Goal: Information Seeking & Learning: Learn about a topic

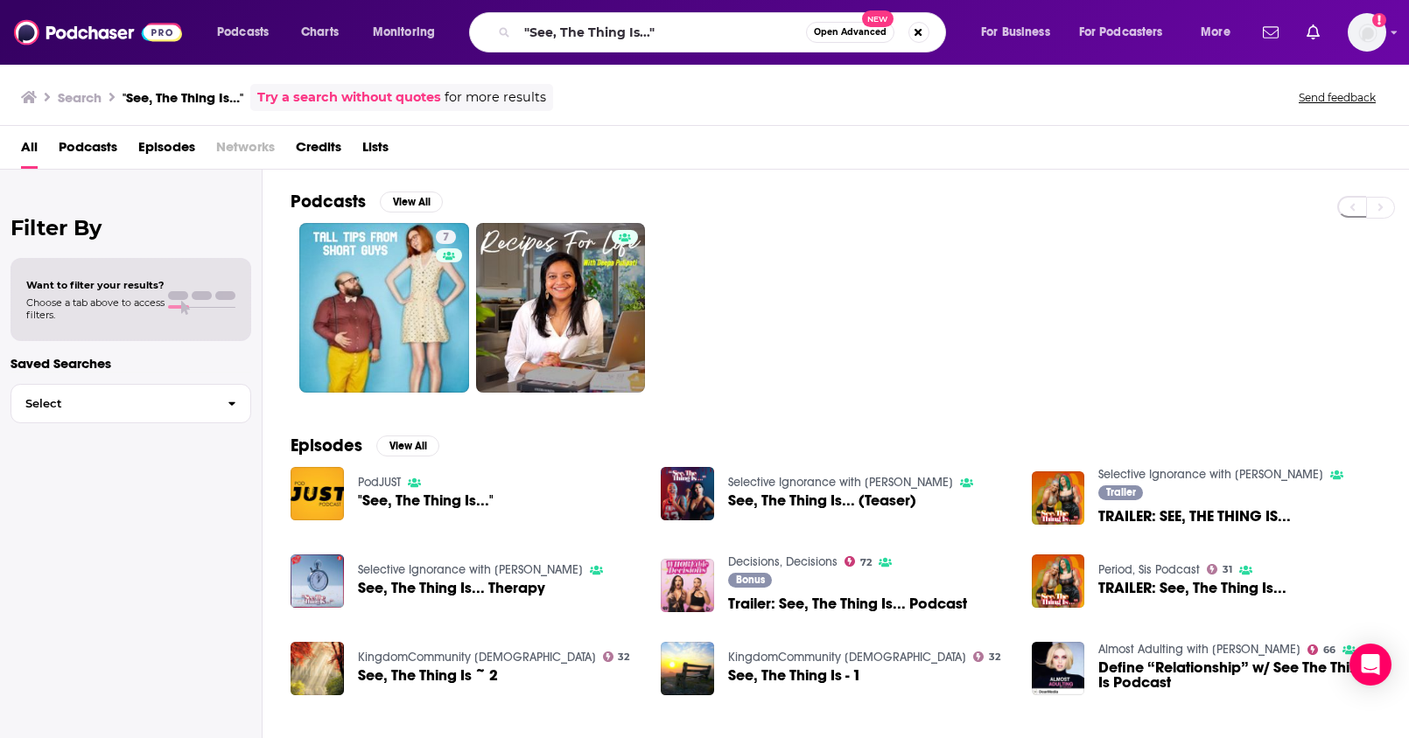
click at [465, 23] on div "Podcasts Charts Monitoring "See, The Thing Is..." Open Advanced New For Busines…" at bounding box center [726, 32] width 1042 height 40
drag, startPoint x: 667, startPoint y: 31, endPoint x: 500, endPoint y: 31, distance: 167.1
click at [500, 31] on div ""See, The Thing Is..." Open Advanced New" at bounding box center [707, 32] width 477 height 40
type input "everything is best"
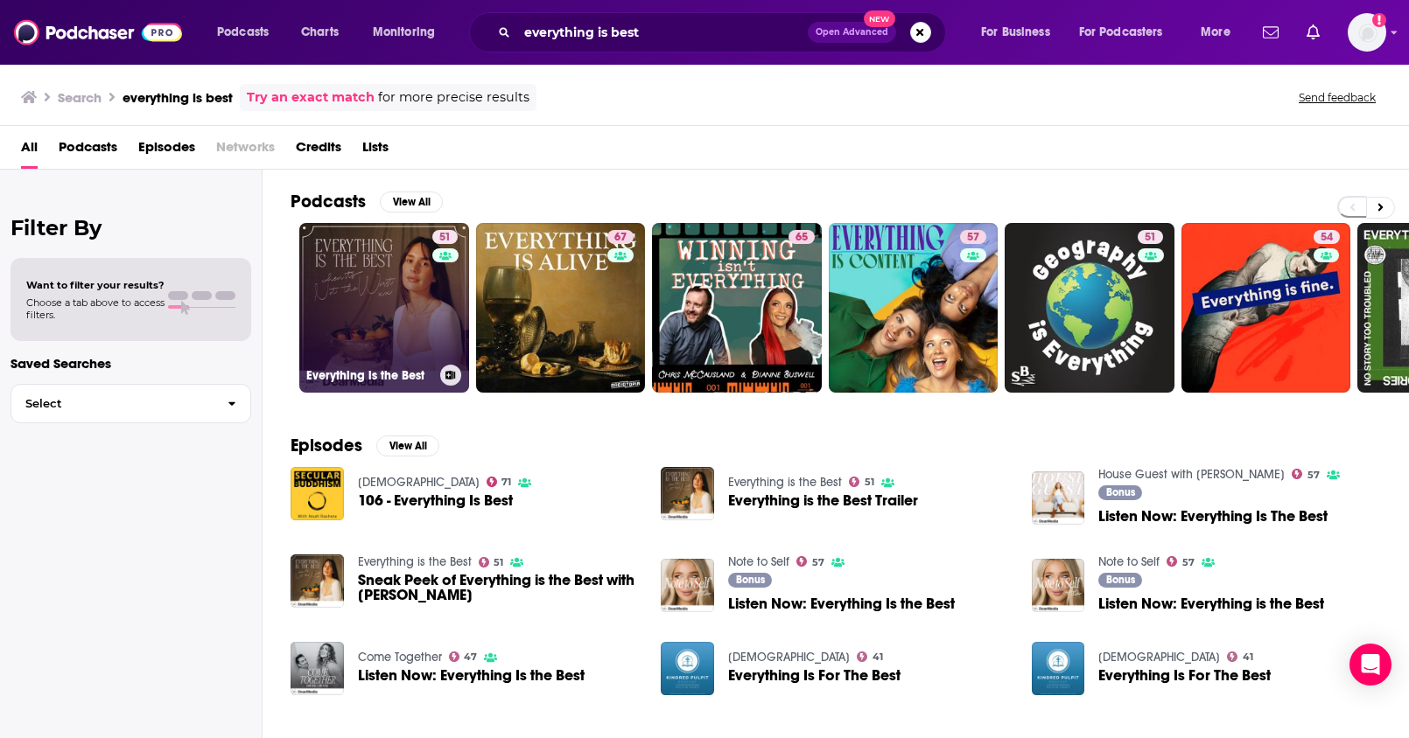
click at [377, 318] on link "51 Everything is the Best" at bounding box center [384, 308] width 170 height 170
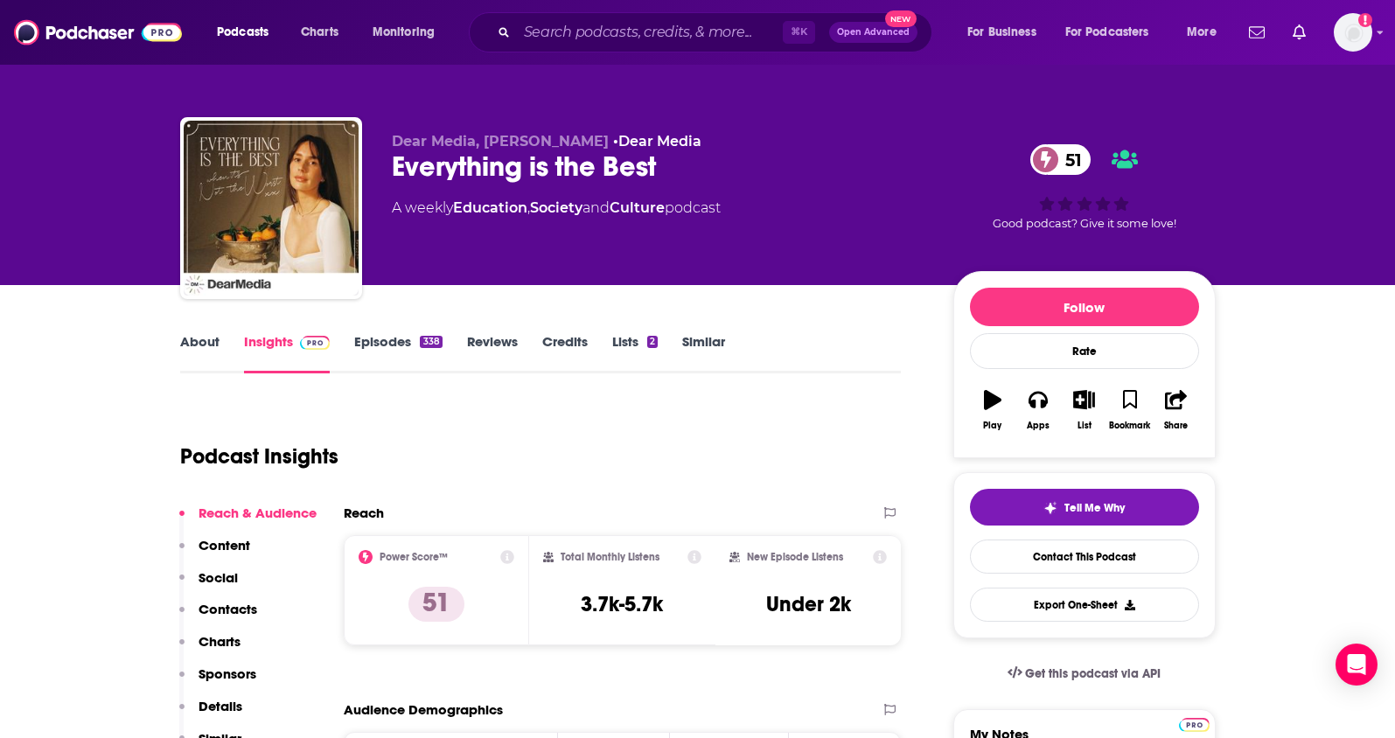
click at [197, 339] on link "About" at bounding box center [199, 353] width 39 height 40
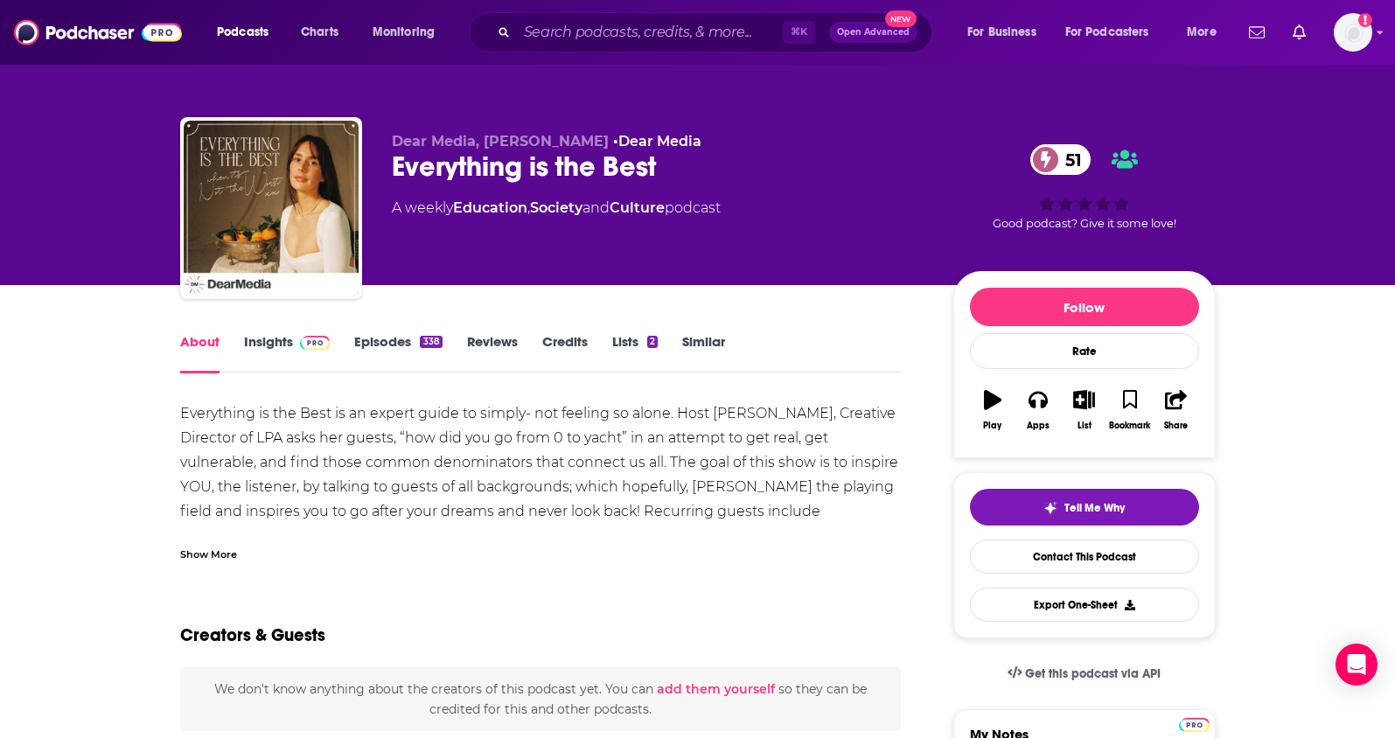
click at [249, 339] on link "Insights" at bounding box center [287, 353] width 87 height 40
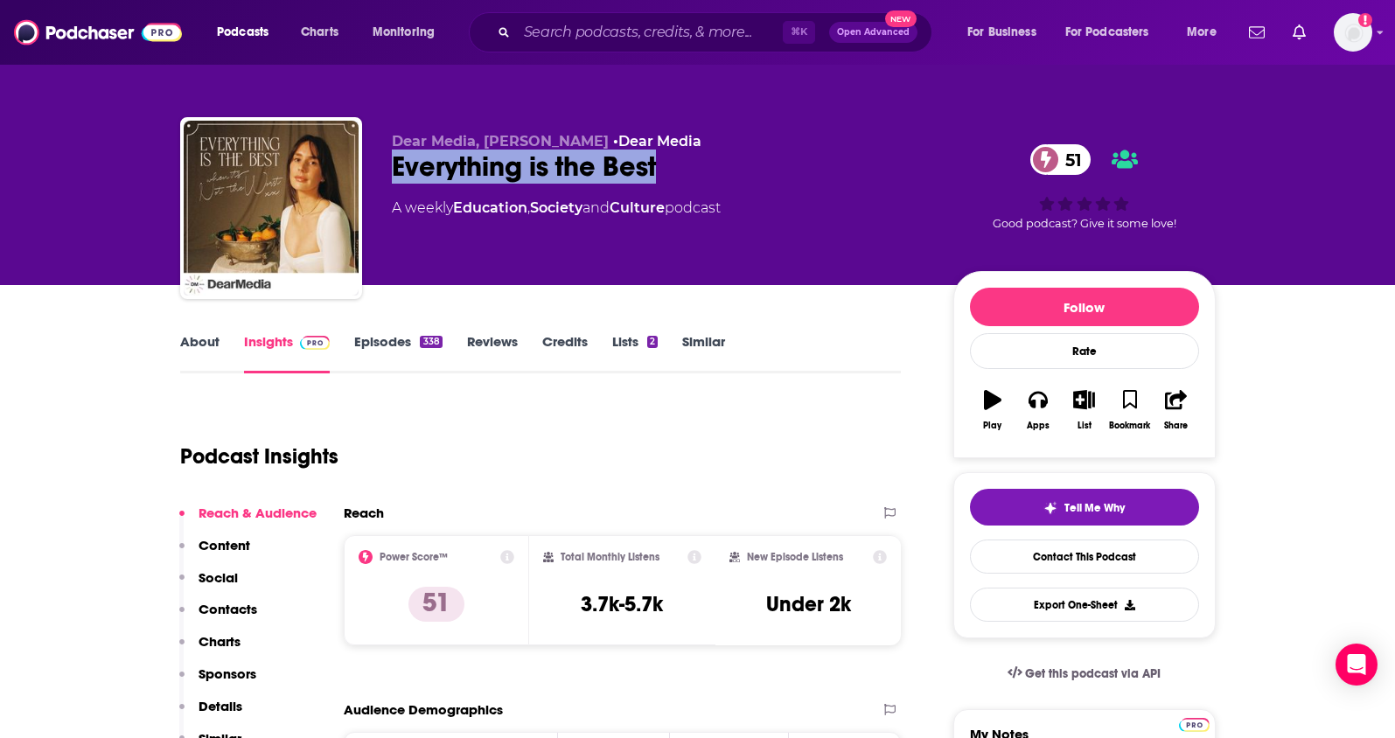
drag, startPoint x: 678, startPoint y: 180, endPoint x: 388, endPoint y: 177, distance: 289.6
click at [388, 177] on div "Dear Media, [PERSON_NAME] • Dear Media Everything is the Best 51 A weekly Educa…" at bounding box center [698, 211] width 1036 height 189
copy h2 "Everything is the Best"
